Goal: Transaction & Acquisition: Purchase product/service

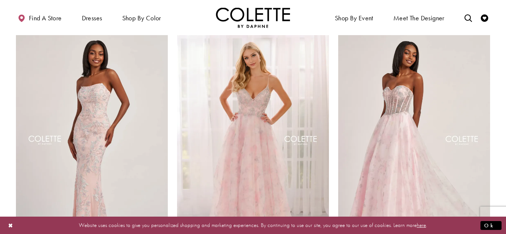
scroll to position [75, 0]
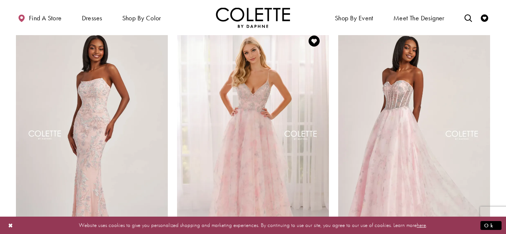
click at [288, 81] on img "Visit Colette by Daphne Style No. CL6010 Page" at bounding box center [253, 136] width 152 height 221
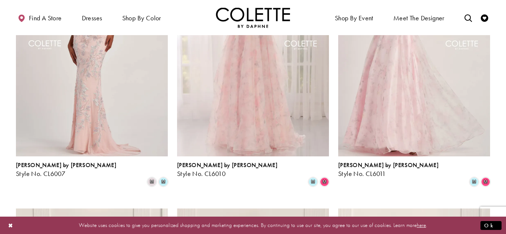
scroll to position [208, 0]
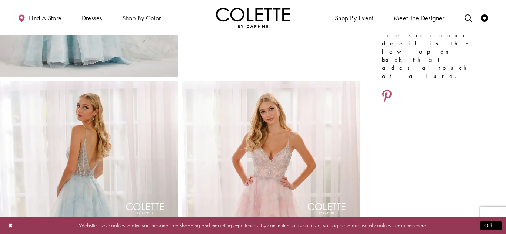
scroll to position [207, 0]
